Goal: Task Accomplishment & Management: Use online tool/utility

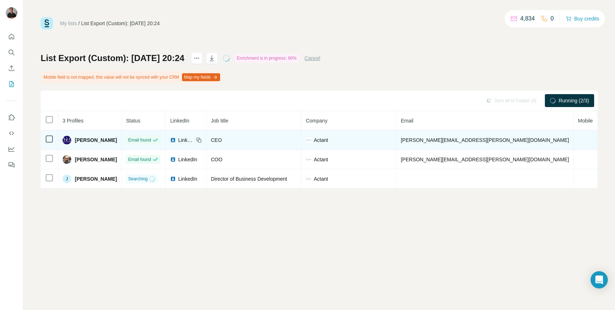
click at [470, 141] on td "[PERSON_NAME][EMAIL_ADDRESS][PERSON_NAME][DOMAIN_NAME]" at bounding box center [484, 140] width 177 height 19
click at [465, 141] on td "[PERSON_NAME][EMAIL_ADDRESS][PERSON_NAME][DOMAIN_NAME]" at bounding box center [484, 140] width 177 height 19
click at [461, 141] on td "[PERSON_NAME][EMAIL_ADDRESS][PERSON_NAME][DOMAIN_NAME]" at bounding box center [484, 140] width 177 height 19
click at [456, 141] on span "[PERSON_NAME][EMAIL_ADDRESS][PERSON_NAME][DOMAIN_NAME]" at bounding box center [485, 140] width 168 height 6
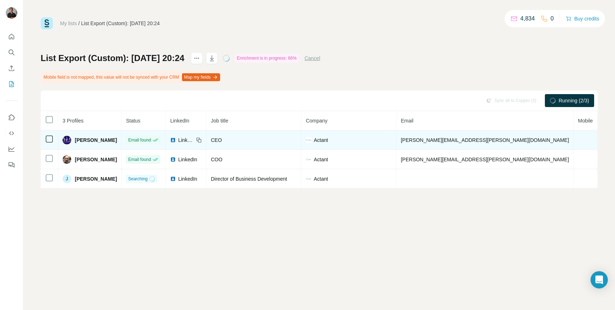
click at [456, 141] on span "[PERSON_NAME][EMAIL_ADDRESS][PERSON_NAME][DOMAIN_NAME]" at bounding box center [485, 140] width 168 height 6
copy span "[PERSON_NAME][EMAIL_ADDRESS][PERSON_NAME][DOMAIN_NAME]"
